Goal: Task Accomplishment & Management: Manage account settings

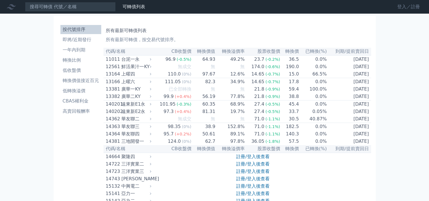
click at [396, 9] on link "登入／註冊" at bounding box center [409, 6] width 32 height 9
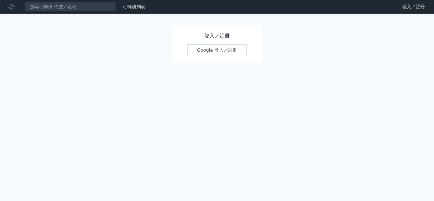
click at [218, 56] on link "Google 登入／註冊" at bounding box center [216, 50] width 59 height 12
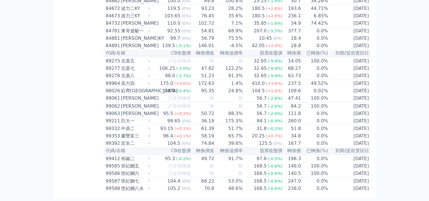
scroll to position [3962, 0]
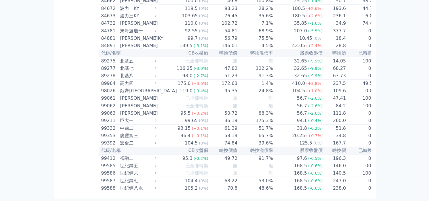
scroll to position [0, 0]
